Goal: Find specific page/section: Find specific page/section

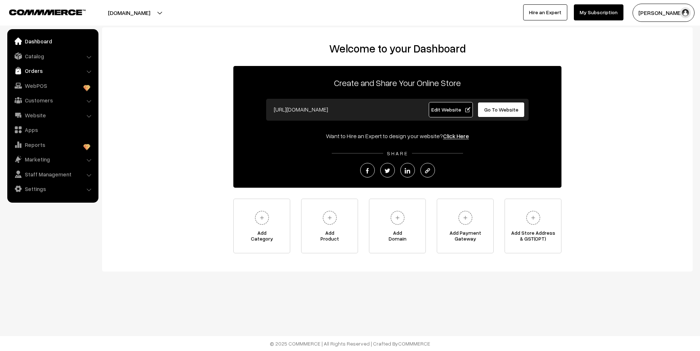
click at [50, 69] on link "Orders" at bounding box center [52, 70] width 87 height 13
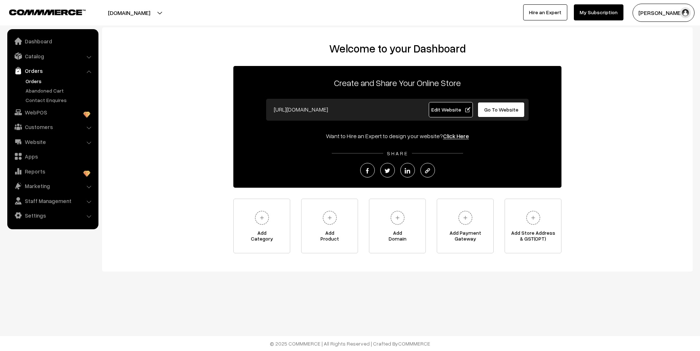
click at [36, 85] on link "Orders" at bounding box center [60, 81] width 72 height 8
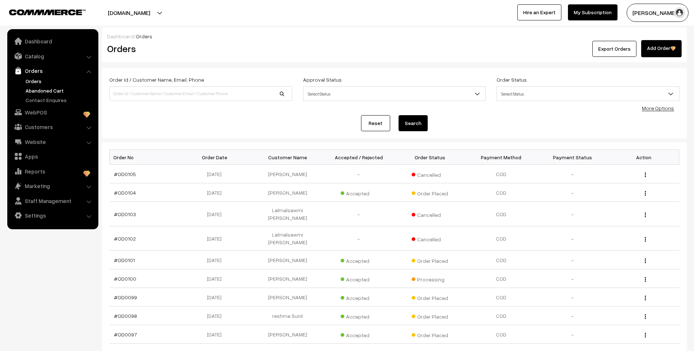
click at [40, 92] on link "Abandoned Cart" at bounding box center [60, 91] width 72 height 8
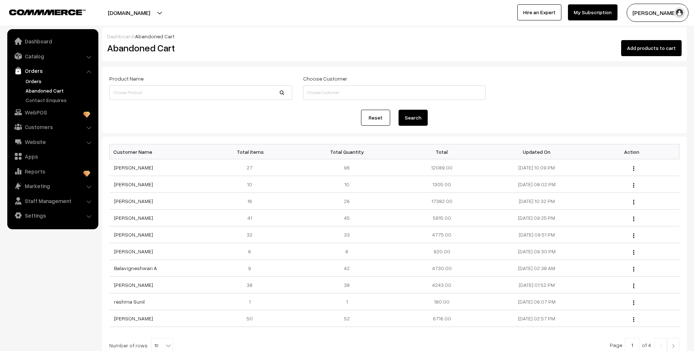
click at [31, 81] on link "Orders" at bounding box center [60, 81] width 72 height 8
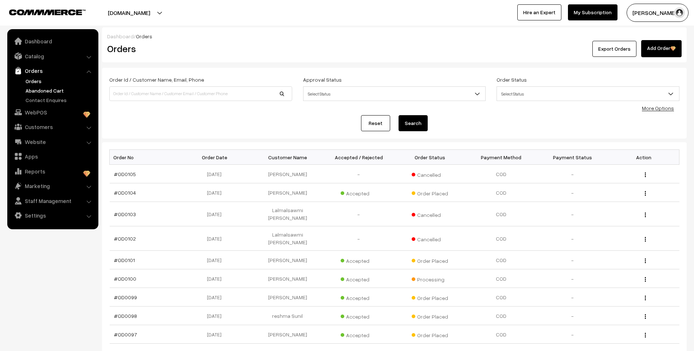
click at [39, 94] on link "Abandoned Cart" at bounding box center [60, 91] width 72 height 8
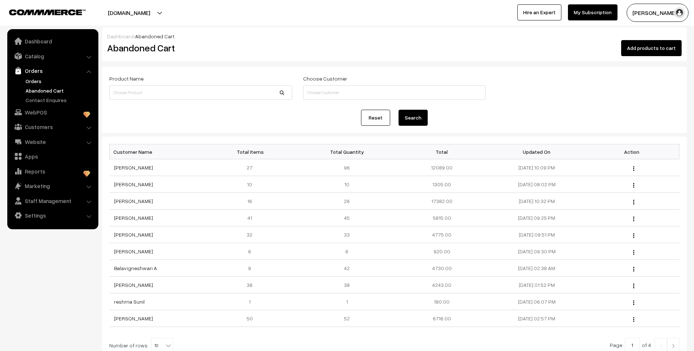
click at [38, 80] on link "Orders" at bounding box center [60, 81] width 72 height 8
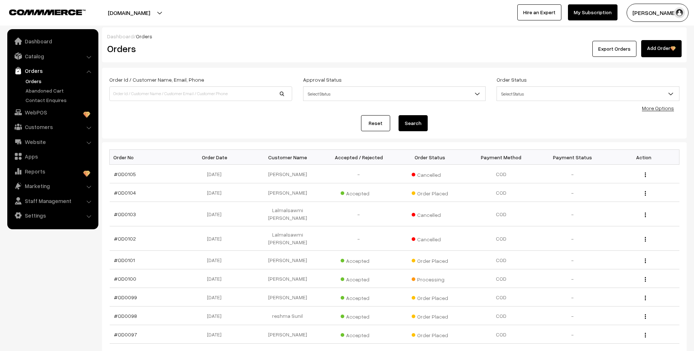
click at [41, 90] on link "Abandoned Cart" at bounding box center [60, 91] width 72 height 8
